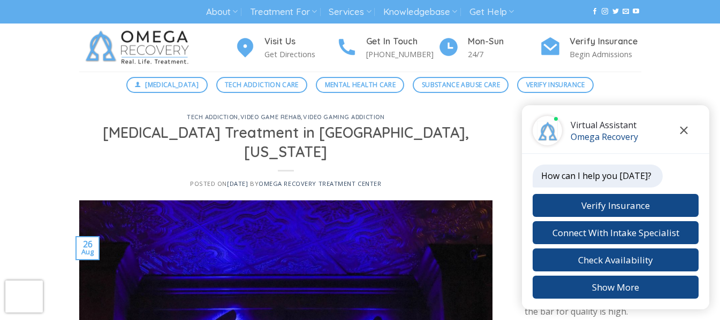
click at [685, 133] on icon "Close chat" at bounding box center [683, 130] width 8 height 7
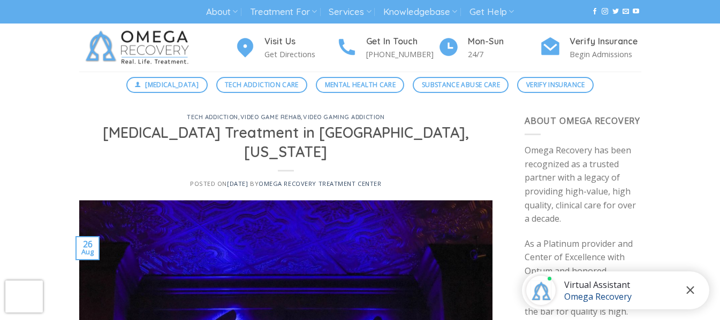
click at [690, 290] on icon "Close chat" at bounding box center [689, 290] width 7 height 7
